Goal: Transaction & Acquisition: Purchase product/service

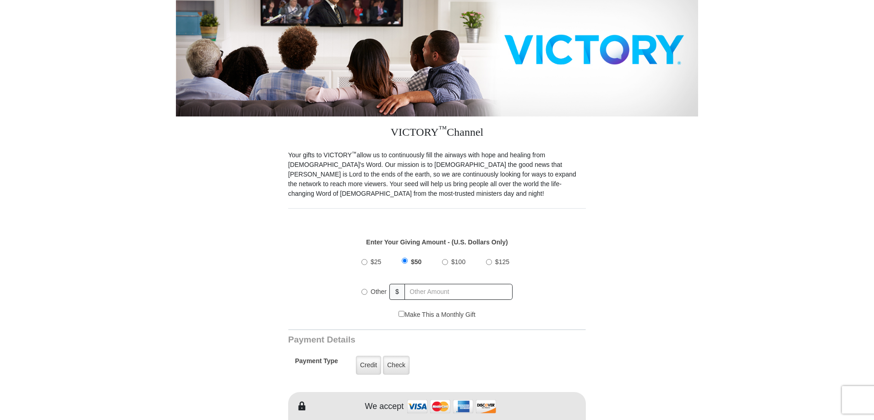
scroll to position [137, 0]
click at [365, 288] on input "Other" at bounding box center [364, 291] width 6 height 6
radio input "true"
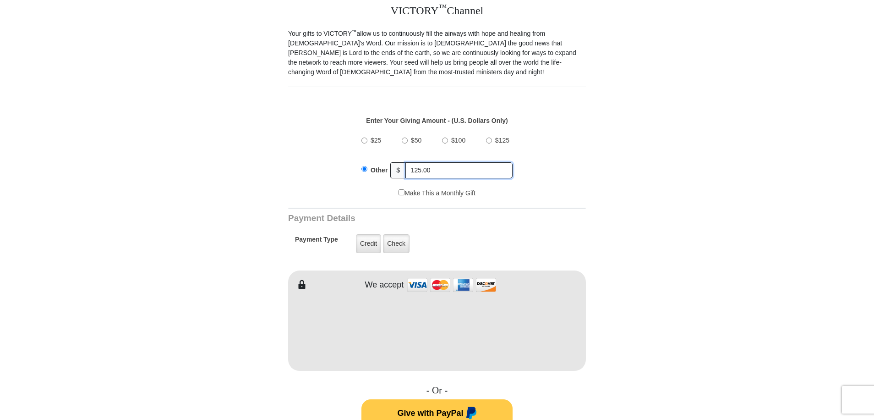
scroll to position [275, 0]
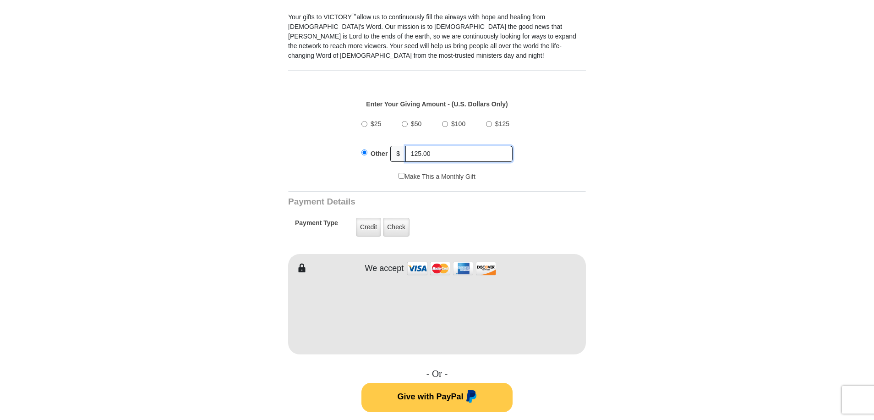
type input "125.00"
click at [629, 237] on form "VICTORY Channel Online Giving VICTORY Channel is a worldwide, on-air television…" at bounding box center [437, 304] width 522 height 1096
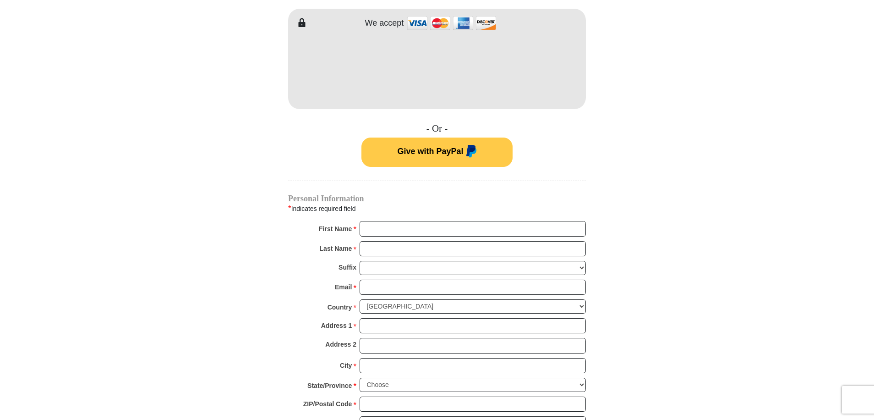
scroll to position [504, 0]
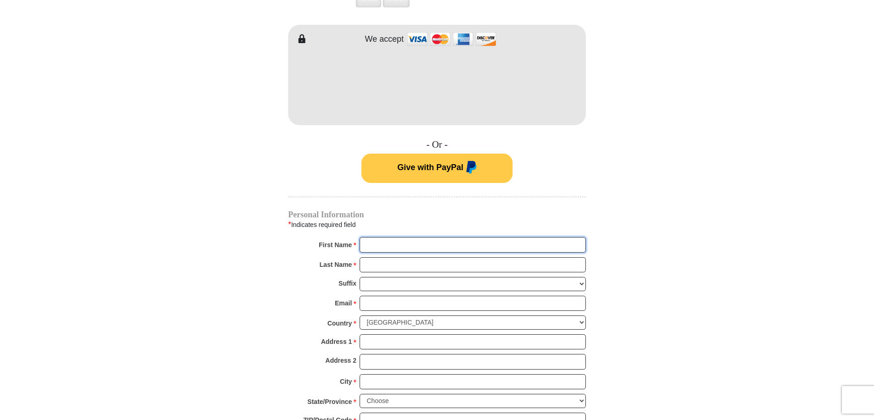
click at [386, 237] on input "First Name *" at bounding box center [473, 245] width 226 height 16
type input "[PERSON_NAME]"
click at [377, 257] on input "Last Name *" at bounding box center [473, 265] width 226 height 16
type input "[PERSON_NAME]"
click at [374, 295] on input "Email *" at bounding box center [473, 303] width 226 height 16
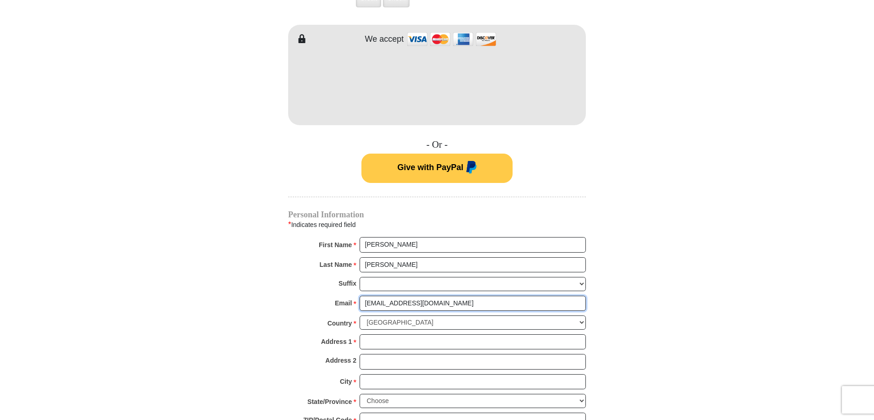
type input "[EMAIL_ADDRESS][DOMAIN_NAME]"
click at [382, 334] on input "Address 1 *" at bounding box center [473, 342] width 226 height 16
type input "[STREET_ADDRESS]"
click at [387, 375] on input "City *" at bounding box center [473, 382] width 226 height 16
type input "Maricopa"
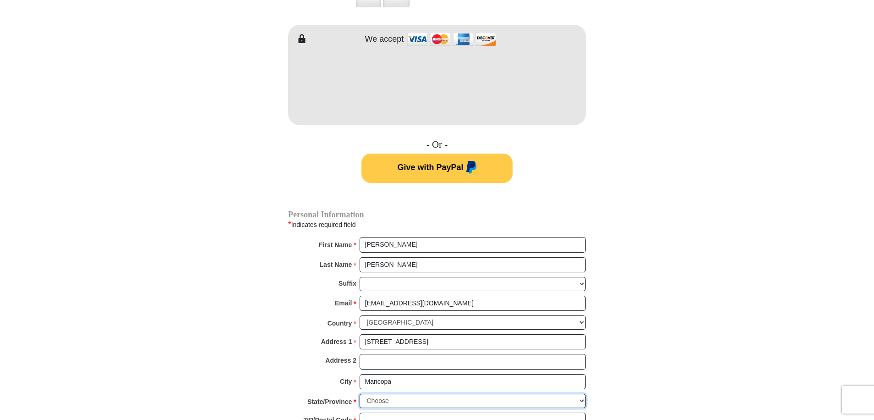
click at [580, 393] on select "Choose [US_STATE] [US_STATE] [US_STATE] [US_STATE] [US_STATE] Armed Forces Amer…" at bounding box center [473, 400] width 226 height 14
select select "AZ"
click at [360, 393] on select "Choose [US_STATE] [US_STATE] [US_STATE] [US_STATE] [US_STATE] Armed Forces Amer…" at bounding box center [473, 400] width 226 height 14
click at [387, 412] on input "ZIP/Postal Code *" at bounding box center [473, 420] width 226 height 16
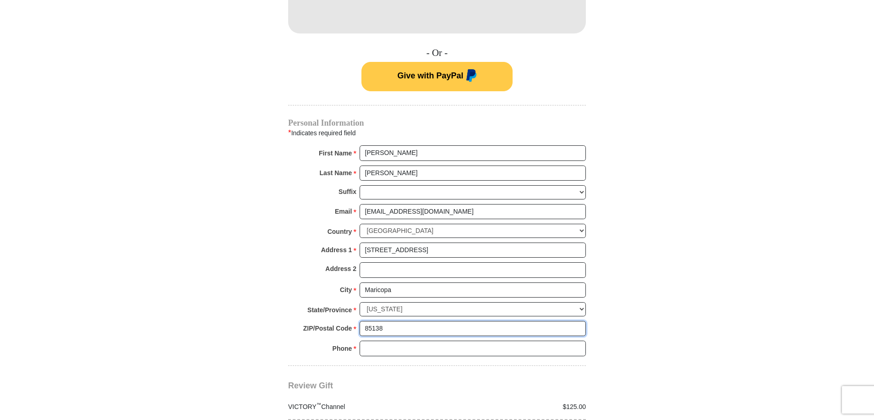
scroll to position [641, 0]
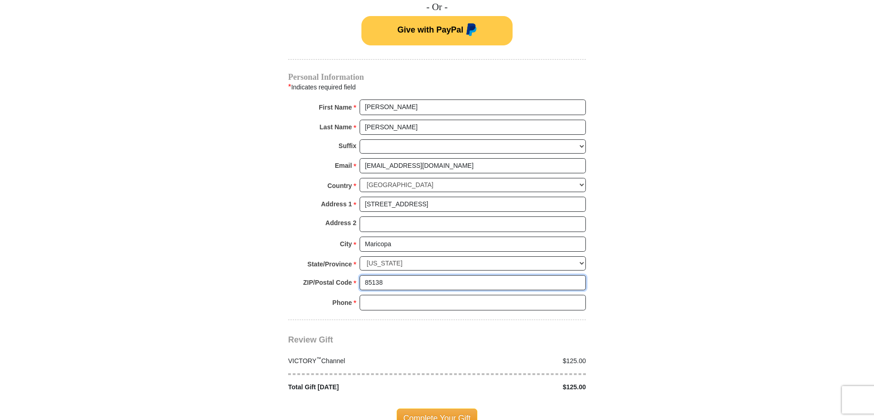
type input "85138"
click at [371, 294] on input "Phone * *" at bounding box center [473, 302] width 226 height 16
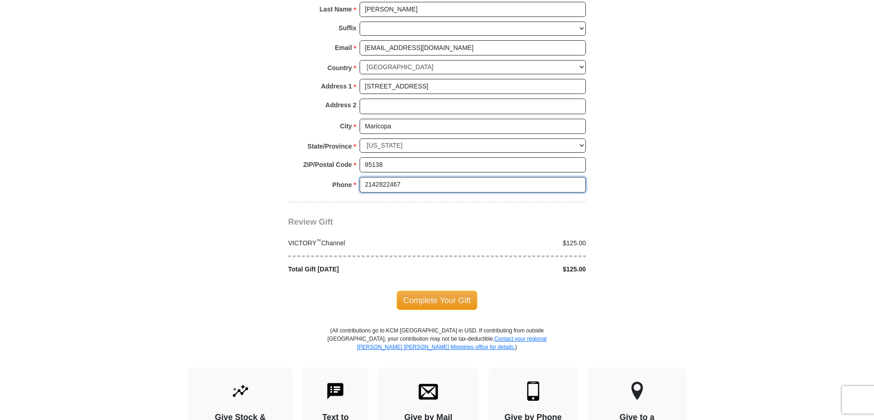
scroll to position [779, 0]
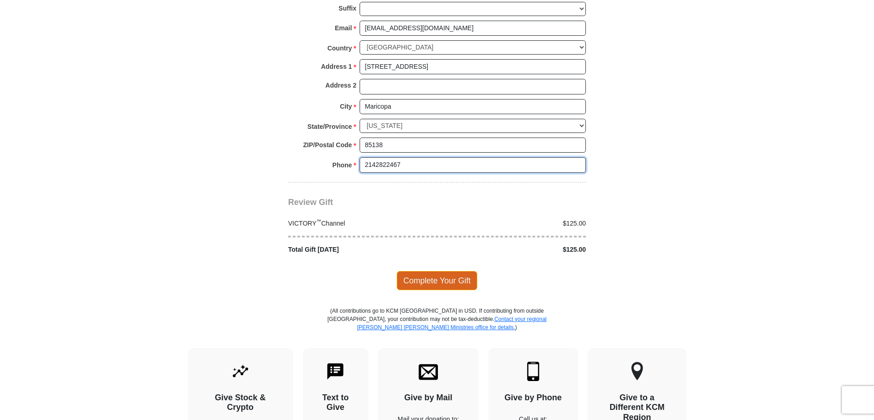
type input "2142822467"
click at [426, 272] on span "Complete Your Gift" at bounding box center [437, 280] width 81 height 19
